Goal: Transaction & Acquisition: Purchase product/service

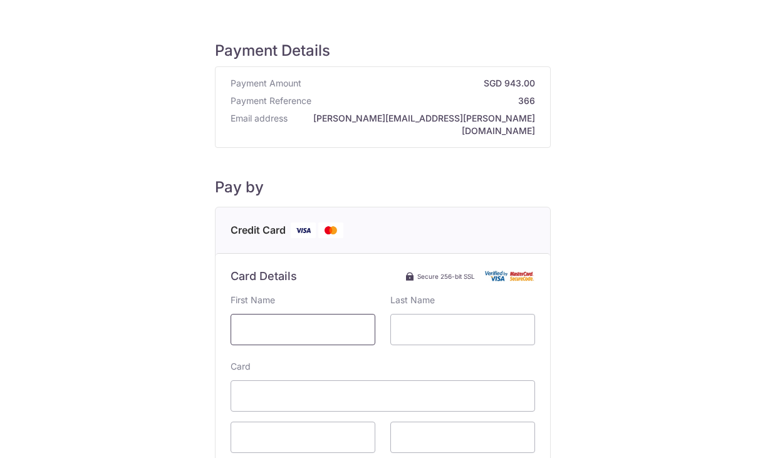
click at [331, 314] on input "text" at bounding box center [303, 329] width 145 height 31
click at [269, 315] on input "text" at bounding box center [303, 329] width 145 height 31
type input "[PERSON_NAME]"
click at [323, 317] on input "text" at bounding box center [303, 329] width 145 height 31
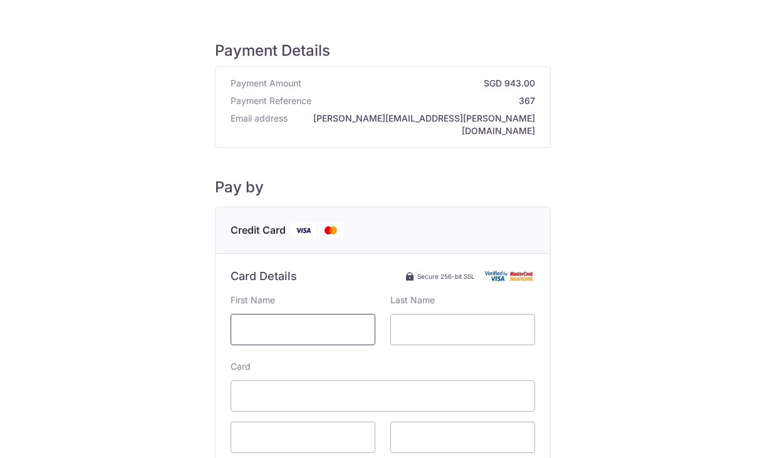
type input "[PERSON_NAME]"
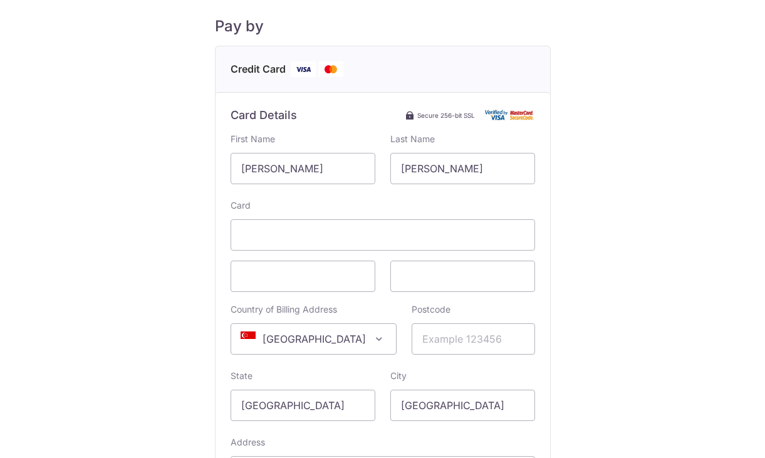
scroll to position [224, 0]
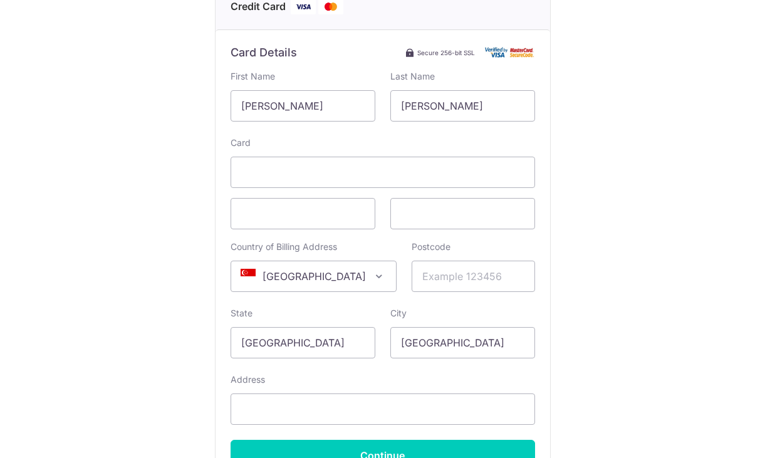
click at [338, 264] on span "[GEOGRAPHIC_DATA]" at bounding box center [313, 276] width 165 height 30
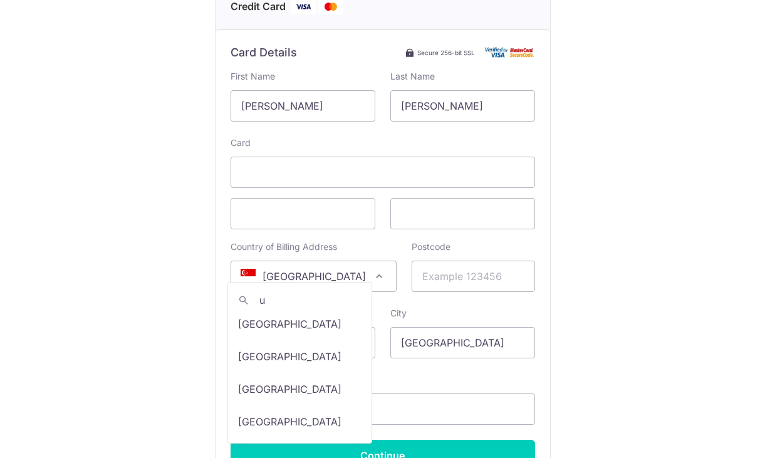
scroll to position [0, 0]
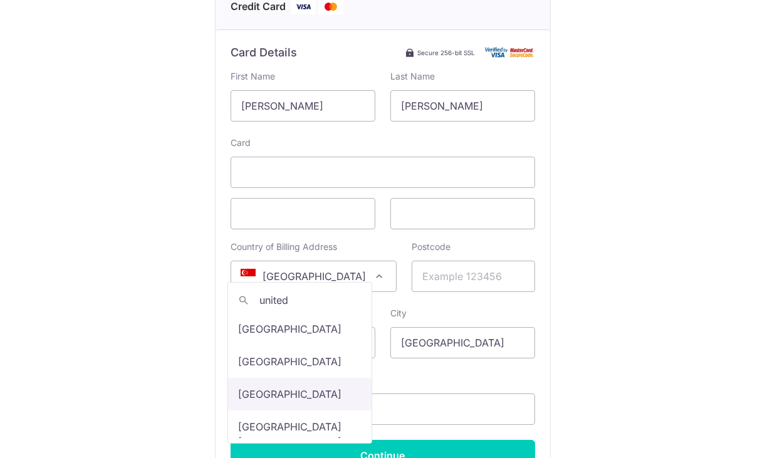
type input "united"
select select "233"
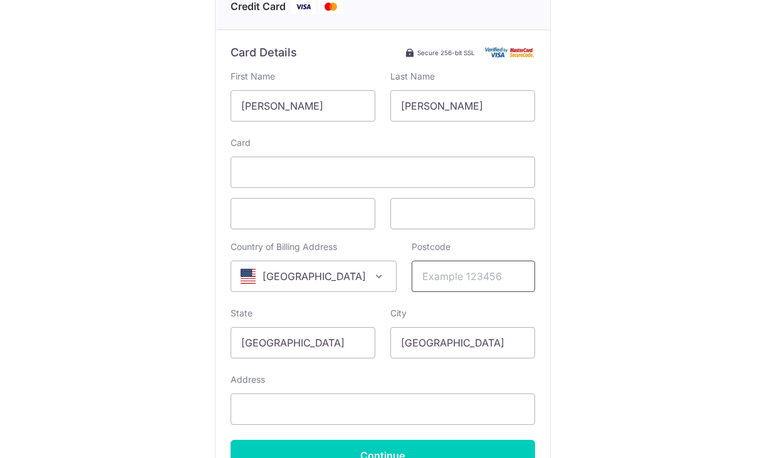
click at [440, 270] on input "Postcode" at bounding box center [473, 276] width 123 height 31
type input "83716"
type input "5899 S Sedum Way"
drag, startPoint x: 304, startPoint y: 336, endPoint x: 174, endPoint y: 349, distance: 131.5
click at [174, 349] on div "Payment Details Payment Amount SGD 943.00 Payment Reference 367 Email address c…" at bounding box center [382, 166] width 705 height 740
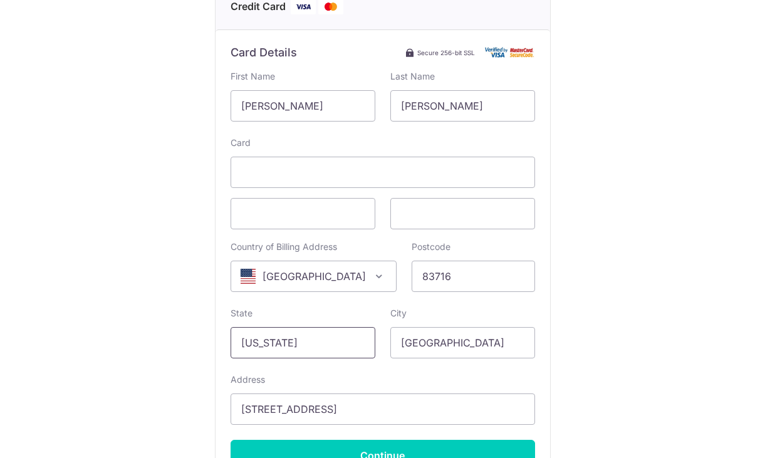
type input "Idaho"
type input "Boise"
drag, startPoint x: 288, startPoint y: 90, endPoint x: 160, endPoint y: 95, distance: 127.9
click at [160, 95] on div "Payment Details Payment Amount SGD 943.00 Payment Reference 367 Email address c…" at bounding box center [382, 166] width 705 height 740
type input "Vladimir"
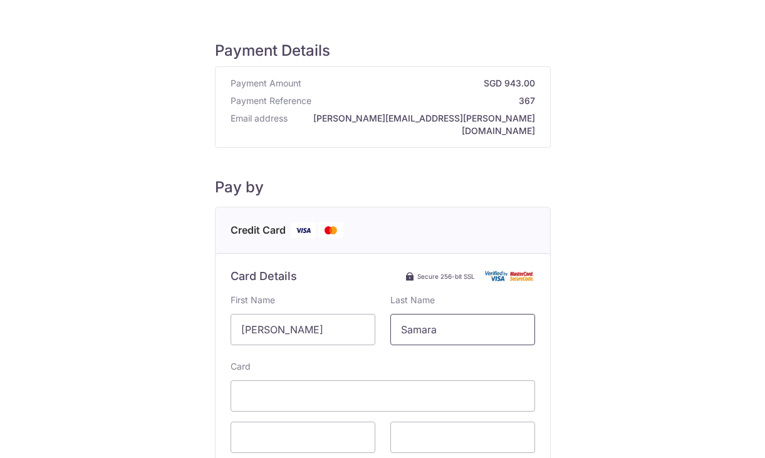
type input "Samara"
click at [758, 427] on div "Payment Details Payment Amount SGD 943.00 Payment Reference 367 Email address c…" at bounding box center [382, 229] width 765 height 458
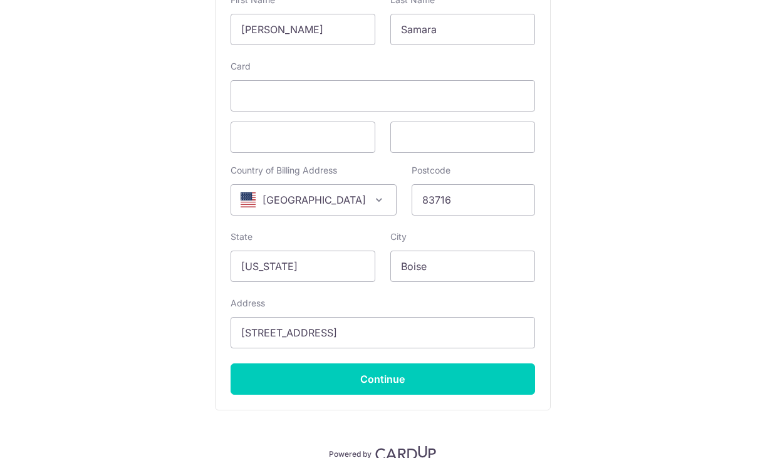
scroll to position [349, 0]
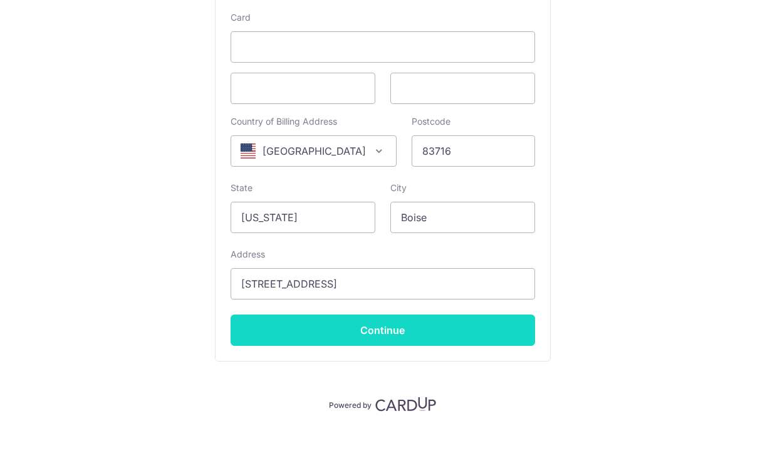
click at [412, 321] on input "Continue" at bounding box center [383, 329] width 304 height 31
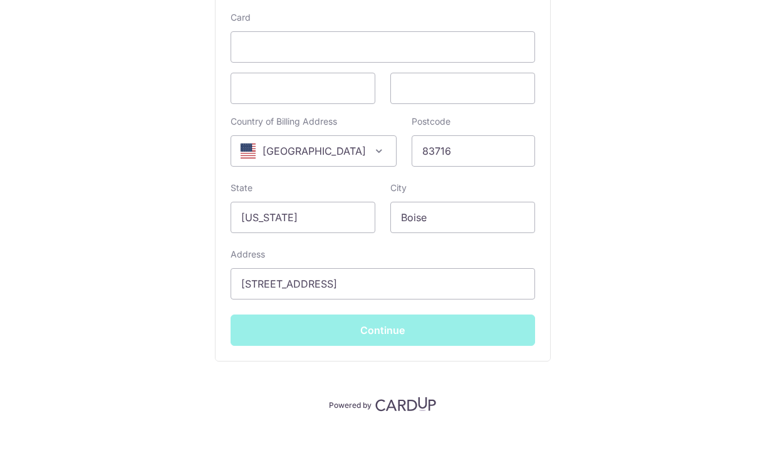
type input "**** 2605"
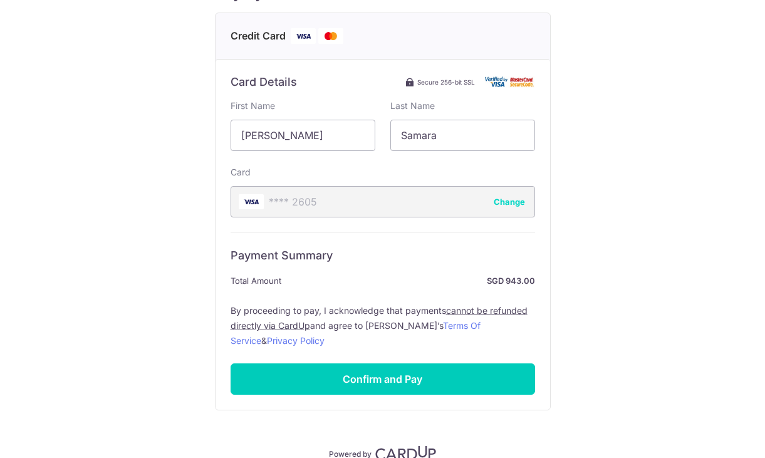
scroll to position [197, 0]
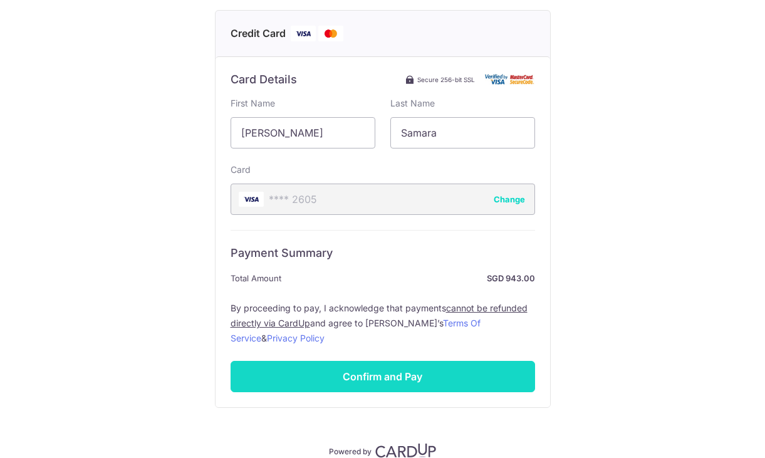
click at [462, 370] on input "Confirm and Pay" at bounding box center [383, 376] width 304 height 31
